Goal: Navigation & Orientation: Find specific page/section

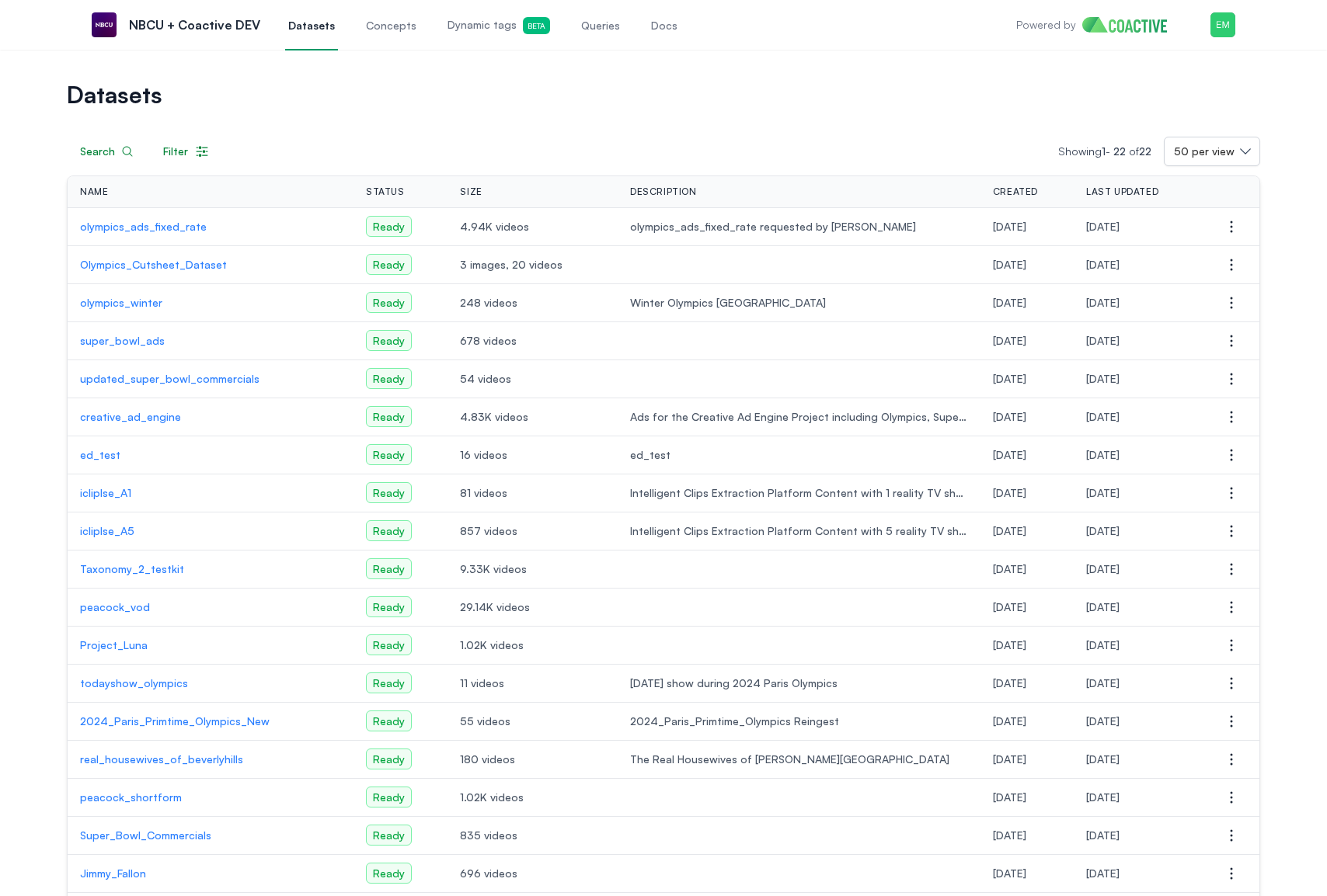
click at [485, 197] on div "Size" at bounding box center [532, 192] width 146 height 13
drag, startPoint x: 408, startPoint y: 188, endPoint x: 322, endPoint y: 192, distance: 86.1
click at [408, 188] on div "Status" at bounding box center [400, 192] width 69 height 13
click at [322, 192] on div "Name" at bounding box center [210, 192] width 261 height 13
drag, startPoint x: 322, startPoint y: 192, endPoint x: 396, endPoint y: 194, distance: 74.0
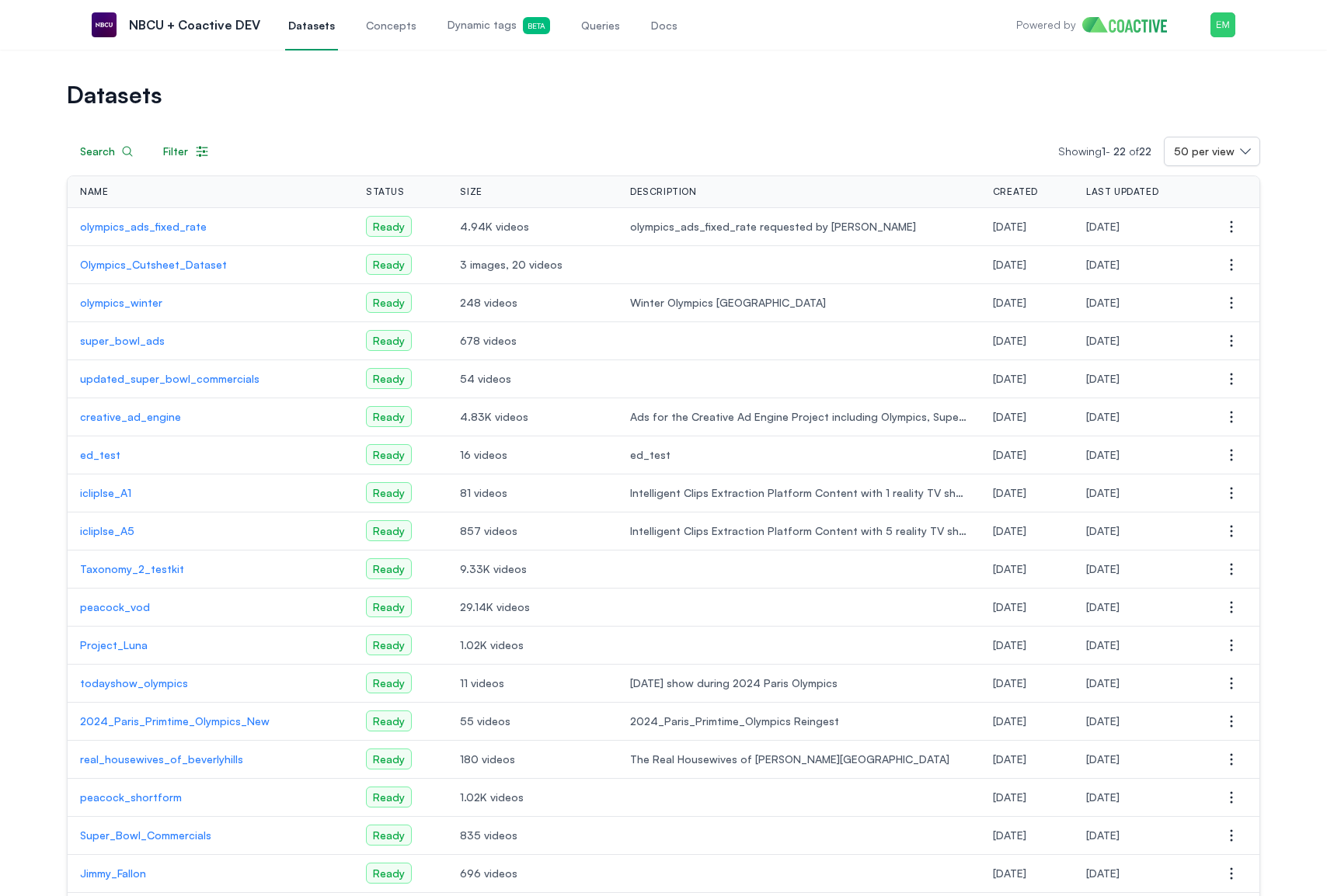
click at [367, 193] on tr "Name Status Size Description Created Last Updated Actions" at bounding box center [663, 192] width 1191 height 31
click at [736, 209] on td "olympics_ads_fixed_rate requested by [PERSON_NAME]" at bounding box center [799, 227] width 363 height 38
click at [127, 306] on p "olympics_winter" at bounding box center [210, 303] width 261 height 16
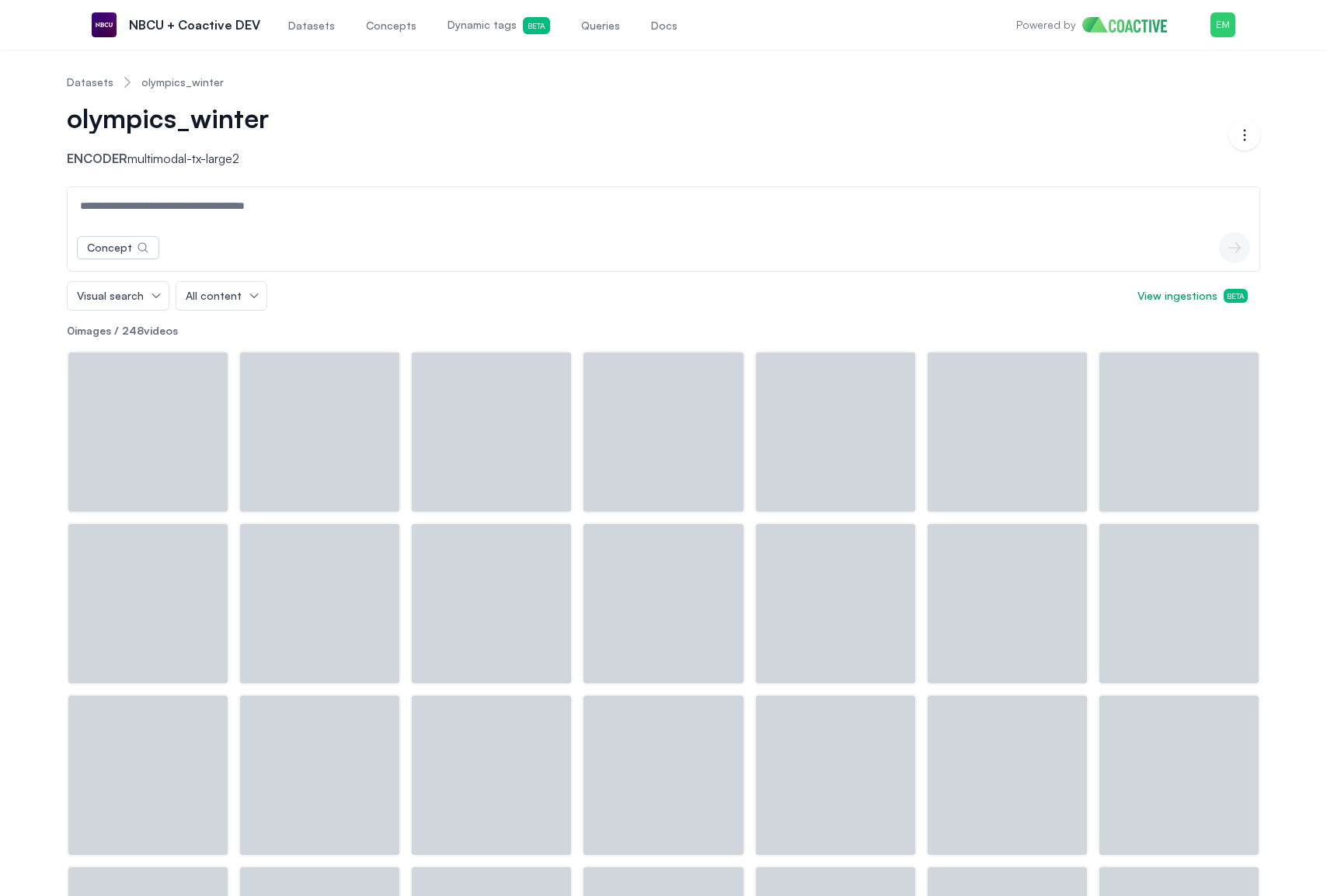
click at [366, 24] on span "Concepts" at bounding box center [391, 26] width 50 height 16
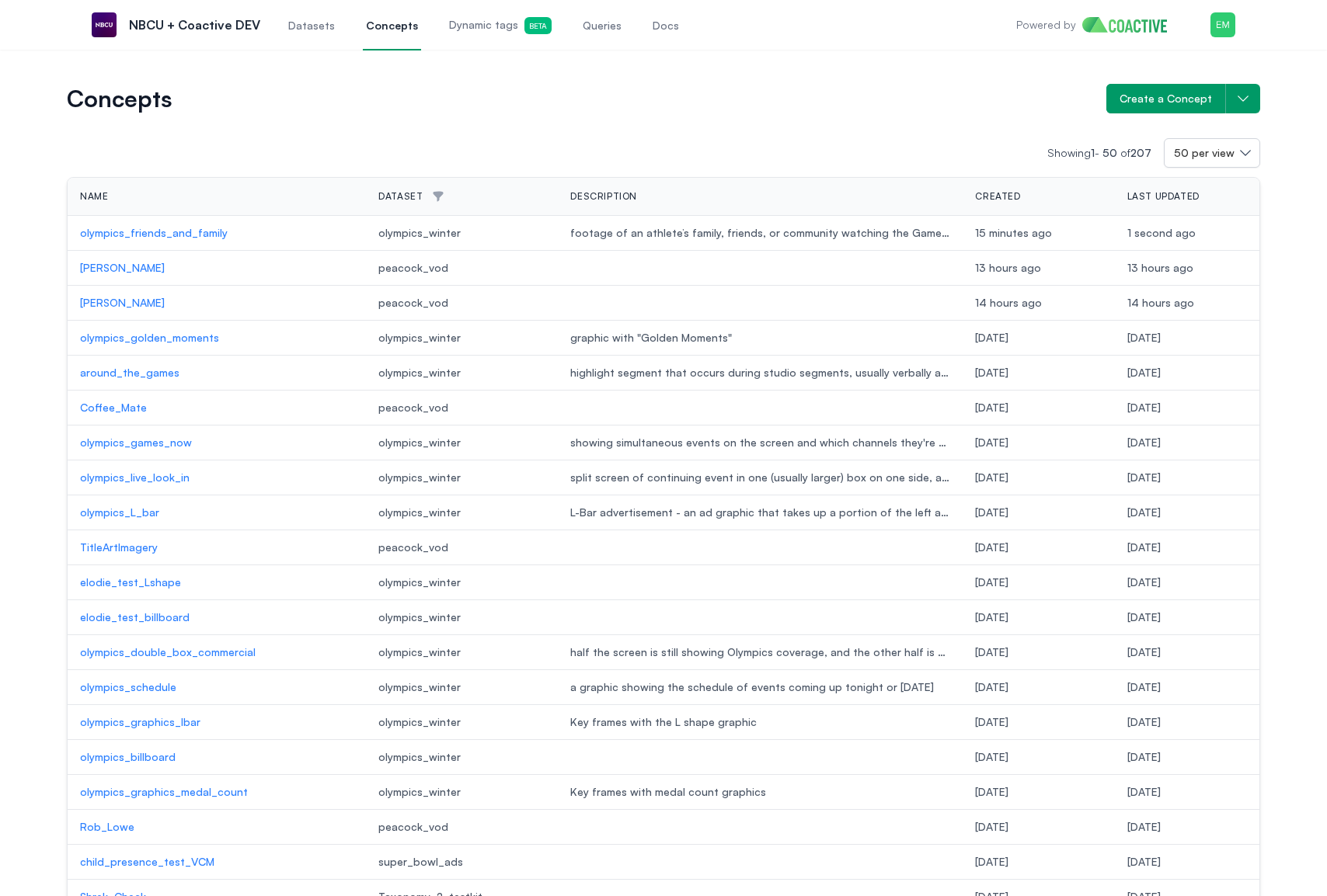
drag, startPoint x: 314, startPoint y: 31, endPoint x: 311, endPoint y: 43, distance: 12.4
click at [314, 32] on span "Datasets" at bounding box center [311, 26] width 46 height 16
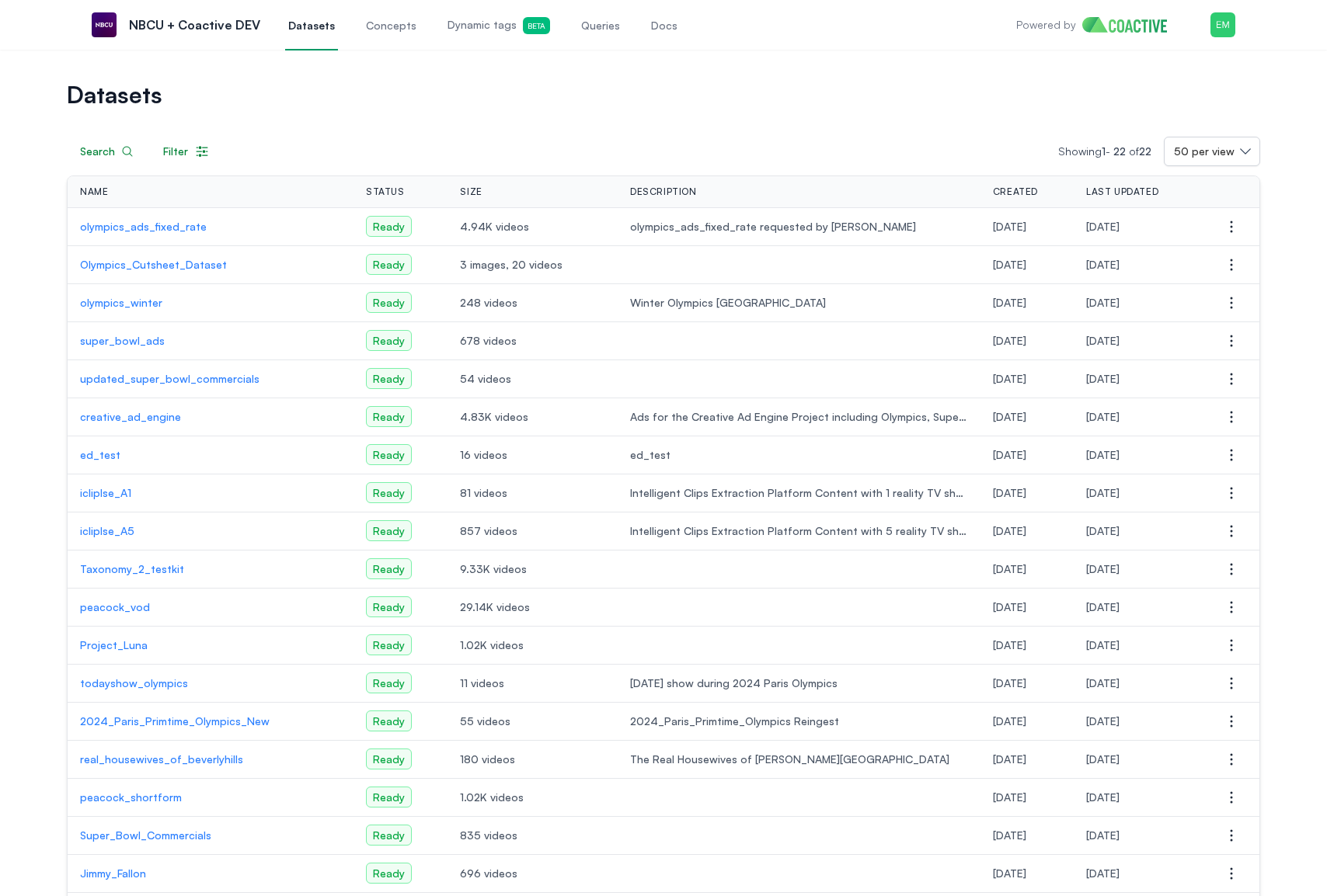
drag, startPoint x: 375, startPoint y: 32, endPoint x: 369, endPoint y: 46, distance: 15.2
click at [375, 32] on span "Concepts" at bounding box center [391, 26] width 50 height 16
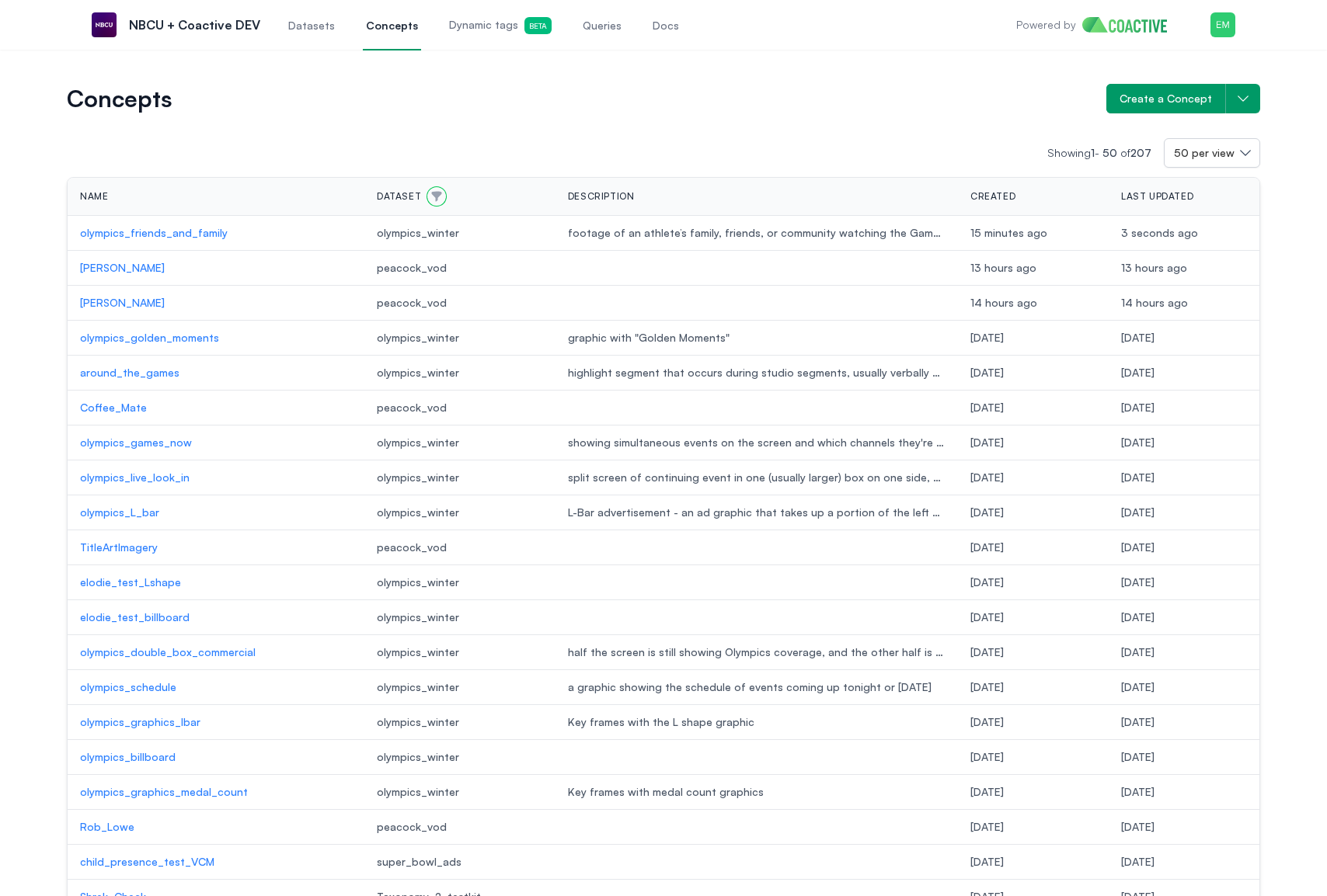
drag, startPoint x: 434, startPoint y: 197, endPoint x: 435, endPoint y: 209, distance: 12.0
click at [434, 197] on icon "button" at bounding box center [437, 197] width 10 height 10
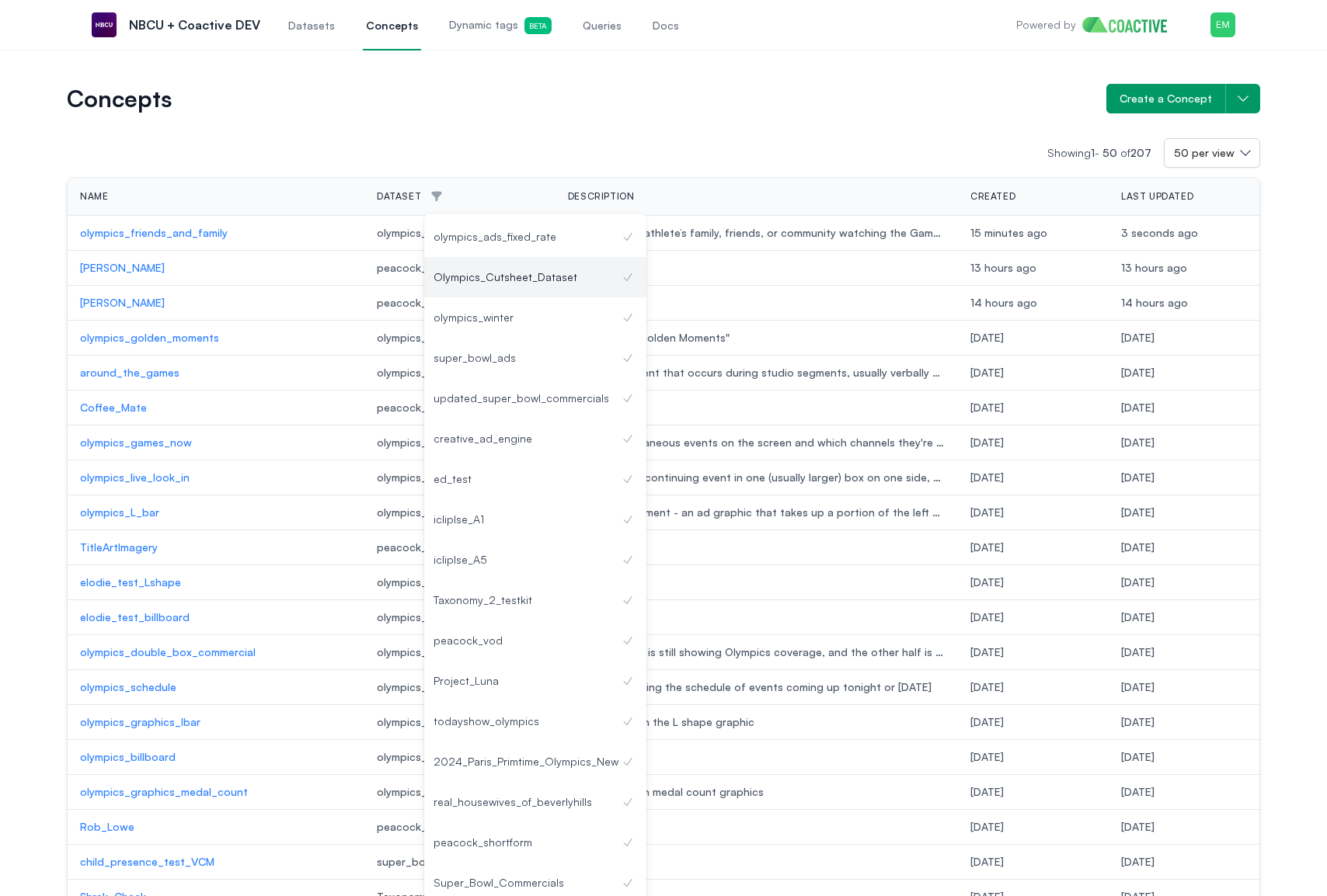
click at [544, 285] on div "Olympics_Cutsheet_Dataset" at bounding box center [535, 276] width 222 height 40
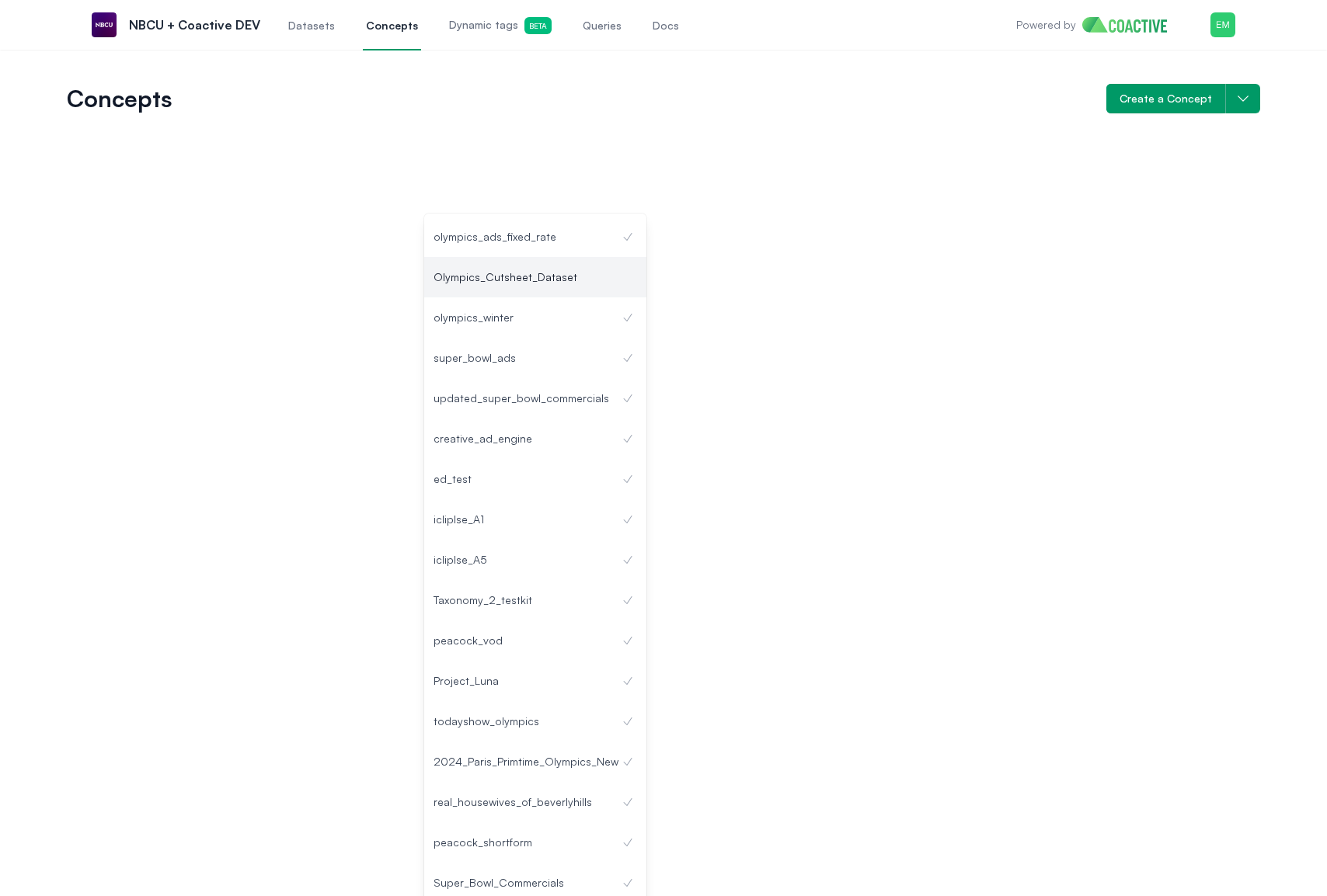
click at [544, 285] on div "Olympics_Cutsheet_Dataset" at bounding box center [535, 276] width 222 height 40
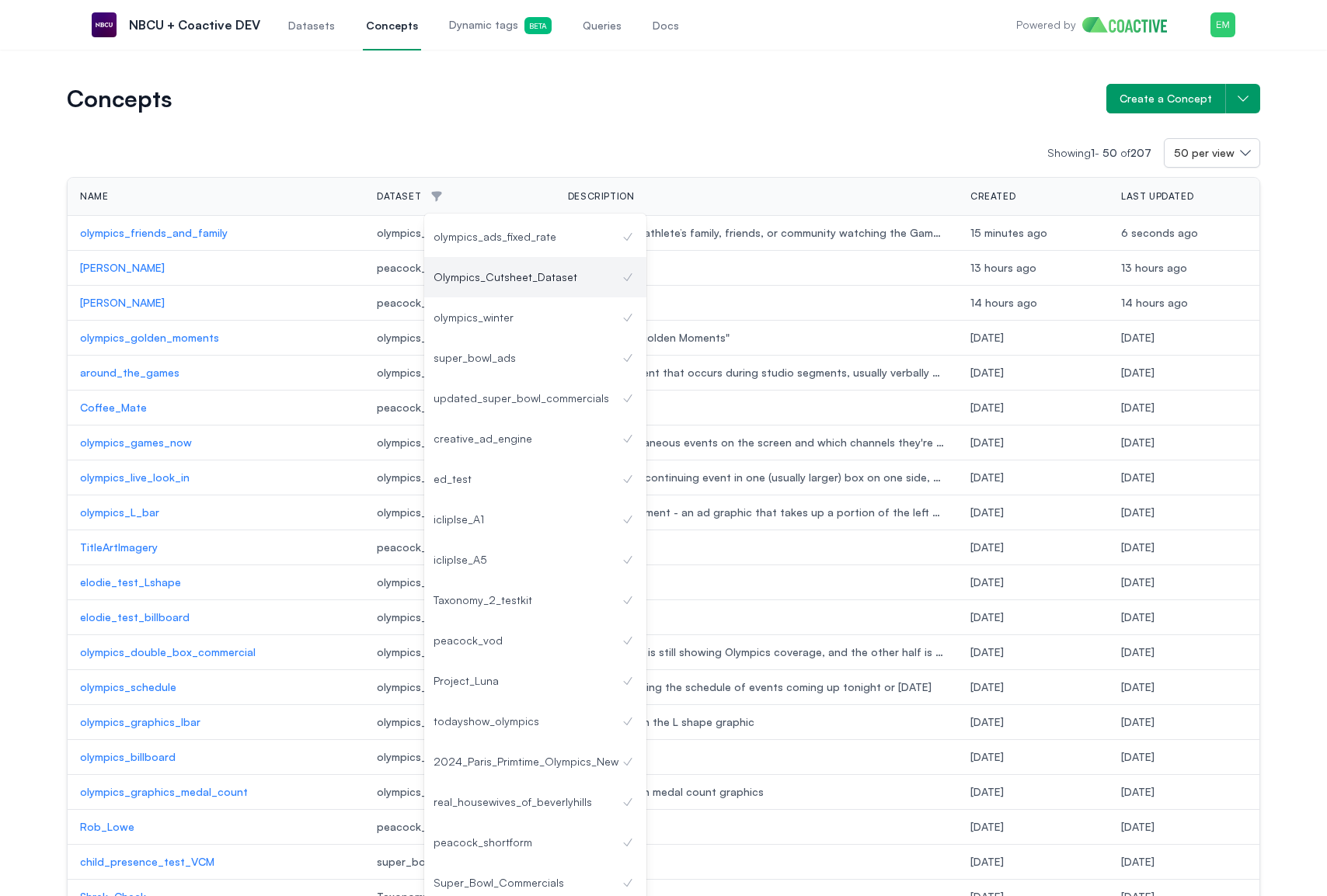
drag, startPoint x: 548, startPoint y: 261, endPoint x: 550, endPoint y: 301, distance: 40.0
click at [548, 261] on div "Olympics_Cutsheet_Dataset" at bounding box center [535, 276] width 222 height 40
click at [546, 278] on div "Olympics_Cutsheet_Dataset" at bounding box center [535, 277] width 204 height 16
drag, startPoint x: 552, startPoint y: 144, endPoint x: 543, endPoint y: 160, distance: 18.4
click at [552, 144] on div "Showing 1 - 50 of 207 50 per view" at bounding box center [663, 153] width 1193 height 30
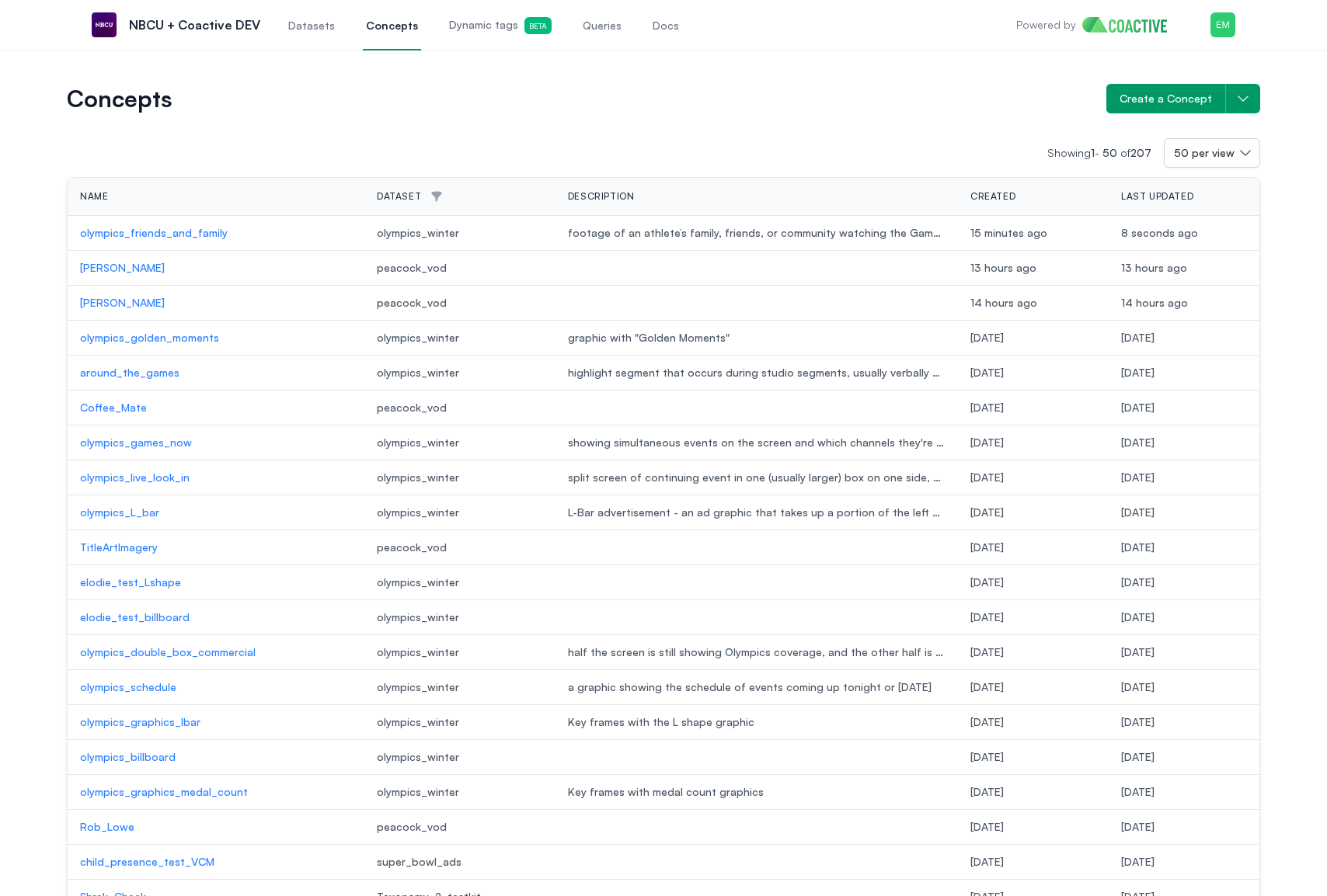
click at [190, 233] on p "olympics_friends_and_family" at bounding box center [215, 233] width 271 height 16
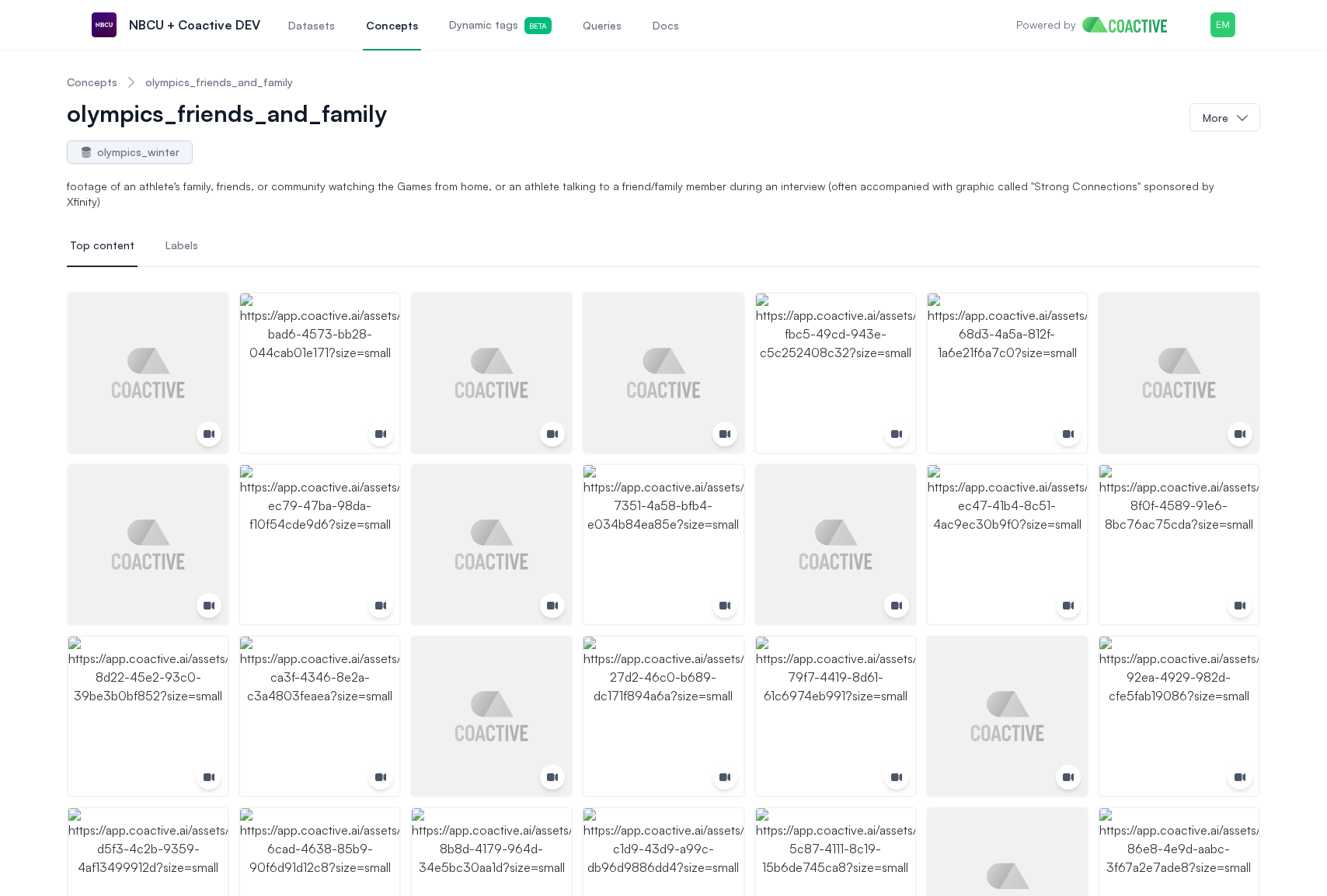
click at [306, 24] on span "Datasets" at bounding box center [311, 26] width 46 height 16
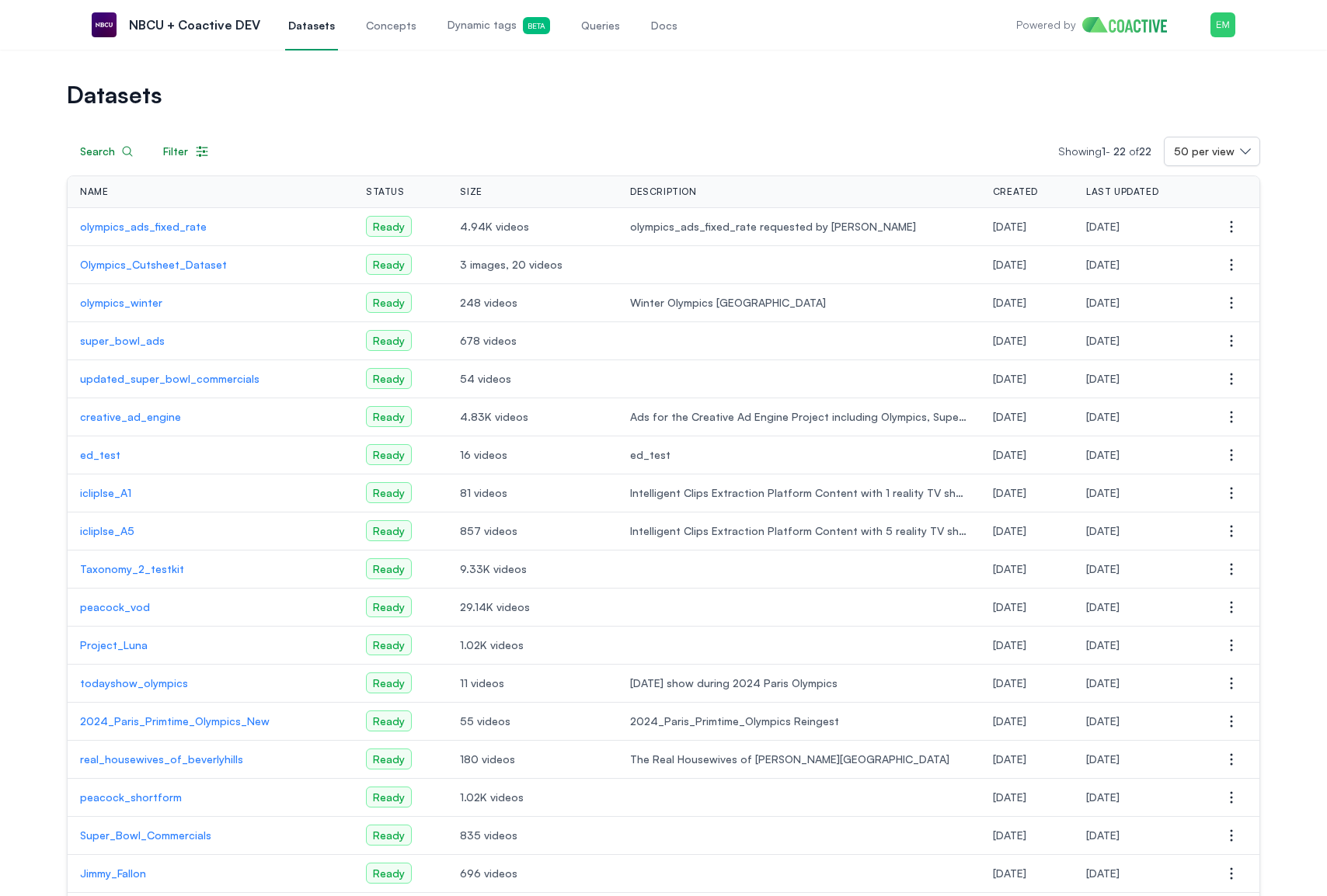
drag, startPoint x: 221, startPoint y: 19, endPoint x: 276, endPoint y: 57, distance: 66.9
click at [221, 18] on p "NBCU + Coactive DEV" at bounding box center [194, 25] width 131 height 19
drag, startPoint x: 173, startPoint y: 30, endPoint x: 94, endPoint y: 13, distance: 80.8
click at [170, 30] on p "NBCU + Coactive DEV" at bounding box center [194, 25] width 131 height 19
